Goal: Communication & Community: Share content

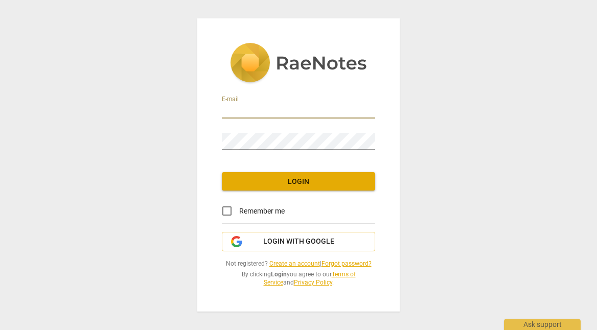
click at [276, 104] on input "email" at bounding box center [298, 111] width 153 height 15
type input "[PERSON_NAME][EMAIL_ADDRESS][DOMAIN_NAME]"
click at [295, 177] on span "Login" at bounding box center [298, 182] width 137 height 10
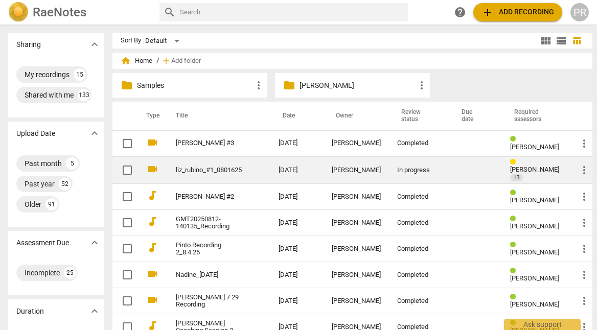
click at [217, 169] on link "liz_rubino_#1_0801625" at bounding box center [209, 171] width 66 height 8
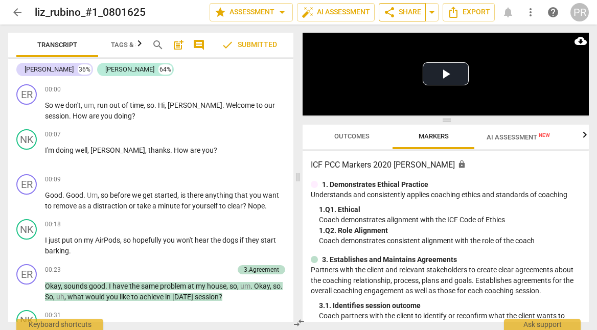
click at [383, 11] on span "share" at bounding box center [389, 12] width 12 height 12
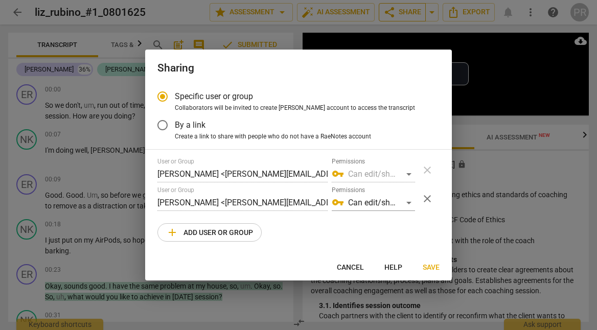
radio input "false"
click at [370, 179] on div "vpn_key Can edit/share" at bounding box center [373, 174] width 83 height 16
click at [165, 131] on input "By a link" at bounding box center [162, 125] width 25 height 25
radio input "false"
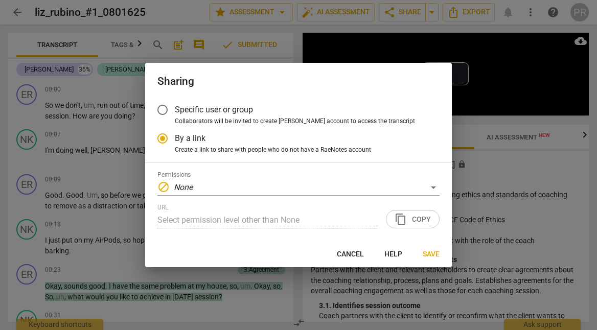
click at [160, 104] on input "Specific user or group" at bounding box center [162, 110] width 25 height 25
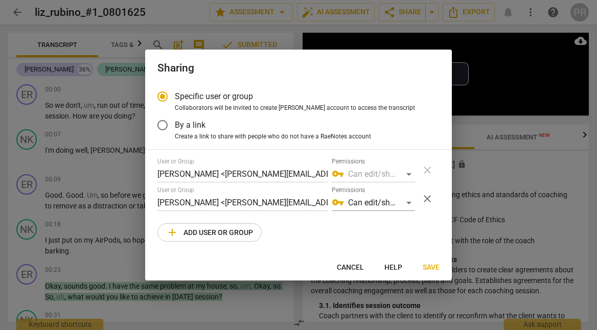
click at [378, 182] on div "vpn_key Can edit/share" at bounding box center [373, 174] width 83 height 16
click at [406, 179] on div "vpn_key Can edit/share" at bounding box center [373, 174] width 83 height 16
click at [425, 273] on span "Save" at bounding box center [431, 268] width 17 height 10
radio input "false"
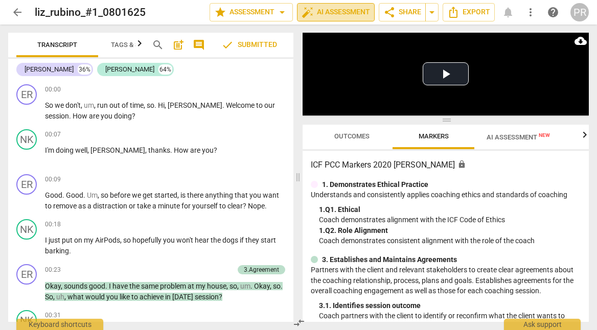
click at [349, 10] on span "auto_fix_high AI Assessment" at bounding box center [335, 12] width 68 height 12
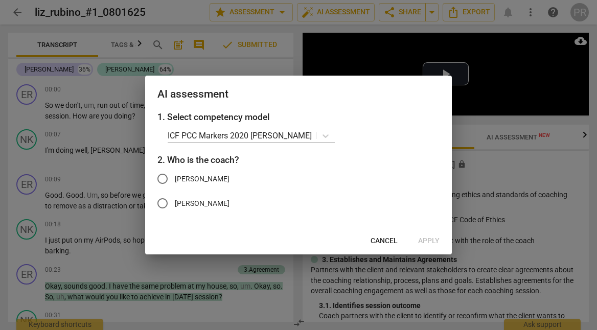
click at [247, 15] on div at bounding box center [298, 165] width 597 height 330
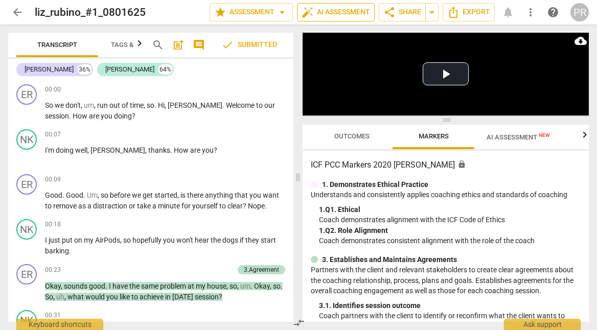
click at [301, 13] on span "auto_fix_high AI Assessment" at bounding box center [335, 12] width 68 height 12
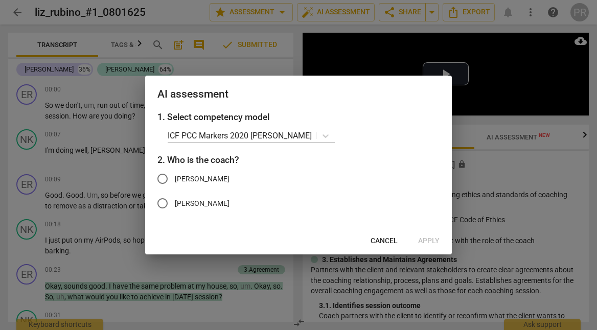
click at [381, 246] on span "Cancel" at bounding box center [383, 241] width 27 height 10
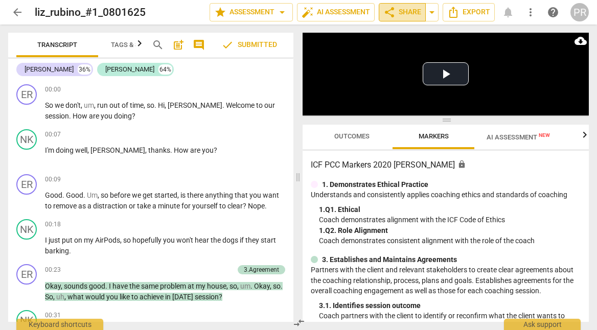
click at [383, 9] on span "share" at bounding box center [389, 12] width 12 height 12
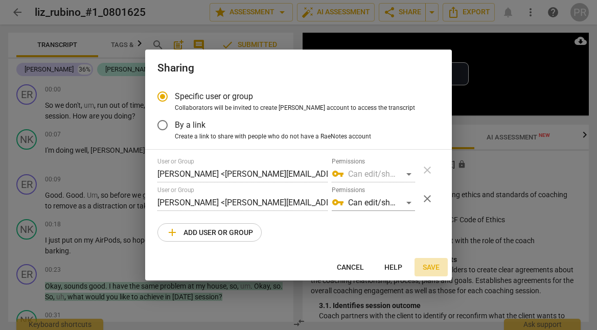
click at [428, 273] on span "Save" at bounding box center [431, 268] width 17 height 10
radio input "false"
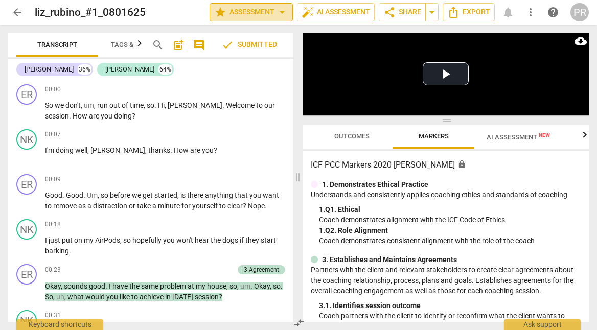
click at [220, 11] on span "star Assessment arrow_drop_down" at bounding box center [251, 12] width 74 height 12
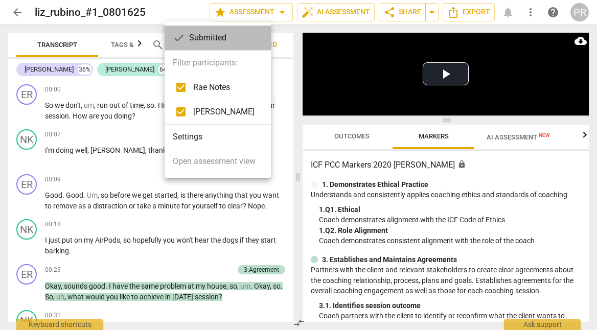
click at [214, 37] on div "check Submitted" at bounding box center [218, 38] width 106 height 25
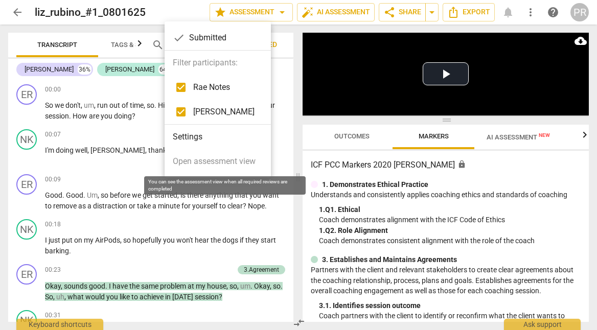
click at [223, 159] on span "Open assessment view" at bounding box center [214, 161] width 83 height 12
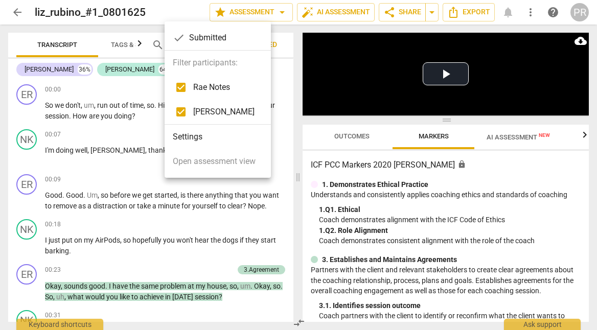
click at [219, 35] on div "check Submitted" at bounding box center [218, 38] width 106 height 25
click at [218, 112] on span "[PERSON_NAME]" at bounding box center [223, 112] width 61 height 12
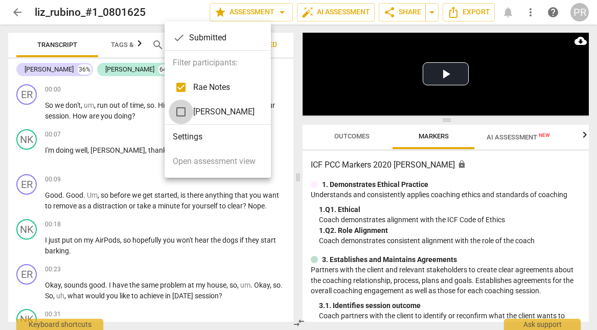
click at [177, 107] on input "checkbox" at bounding box center [181, 112] width 25 height 25
checkbox input "true"
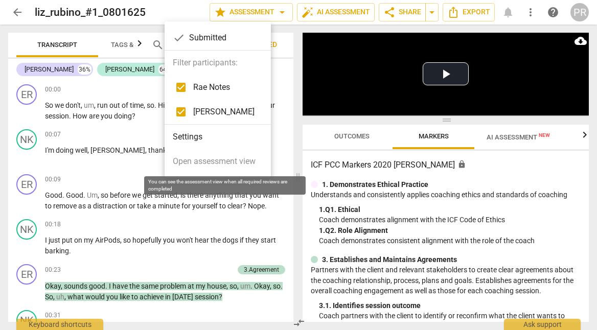
click at [204, 161] on span "Open assessment view" at bounding box center [214, 161] width 83 height 12
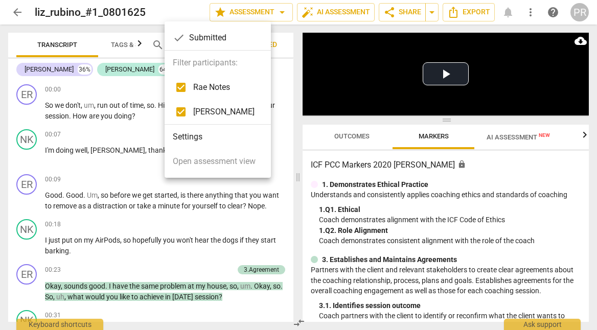
click at [220, 33] on div "check Submitted" at bounding box center [218, 38] width 106 height 25
click at [202, 137] on li "Settings" at bounding box center [218, 137] width 106 height 25
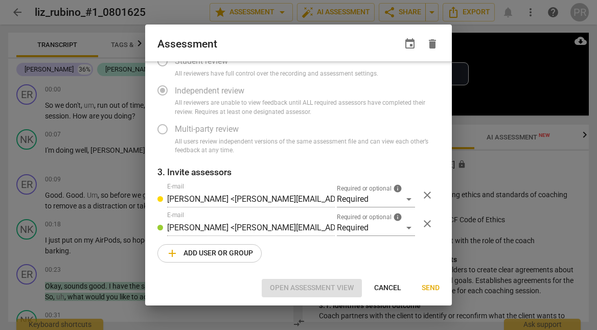
scroll to position [100, 0]
click at [407, 191] on div "Required" at bounding box center [376, 199] width 78 height 16
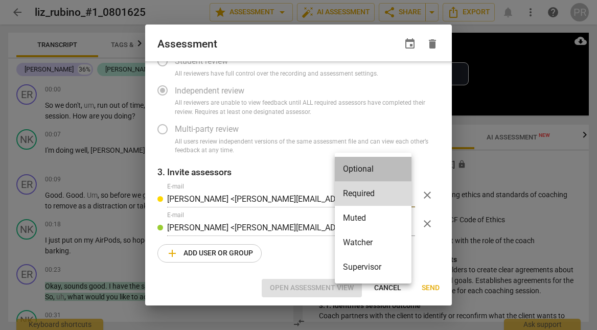
click at [377, 170] on li "Optional" at bounding box center [373, 169] width 77 height 25
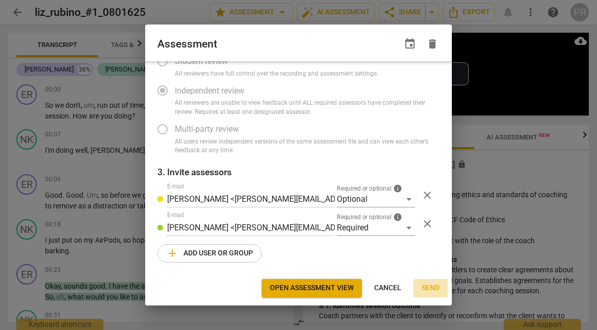
click at [431, 287] on span "Send" at bounding box center [431, 288] width 18 height 10
radio input "false"
click at [426, 287] on span "Send" at bounding box center [431, 288] width 18 height 10
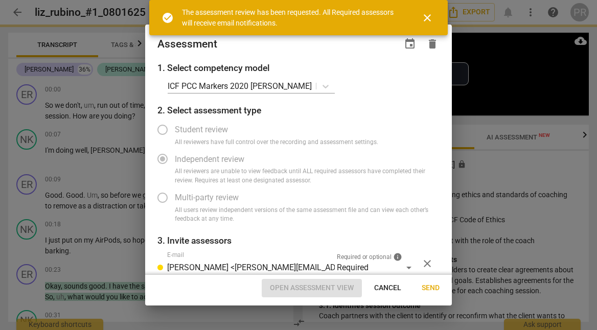
radio input "false"
click at [431, 17] on span "close" at bounding box center [427, 18] width 12 height 12
